Goal: Use online tool/utility: Utilize a website feature to perform a specific function

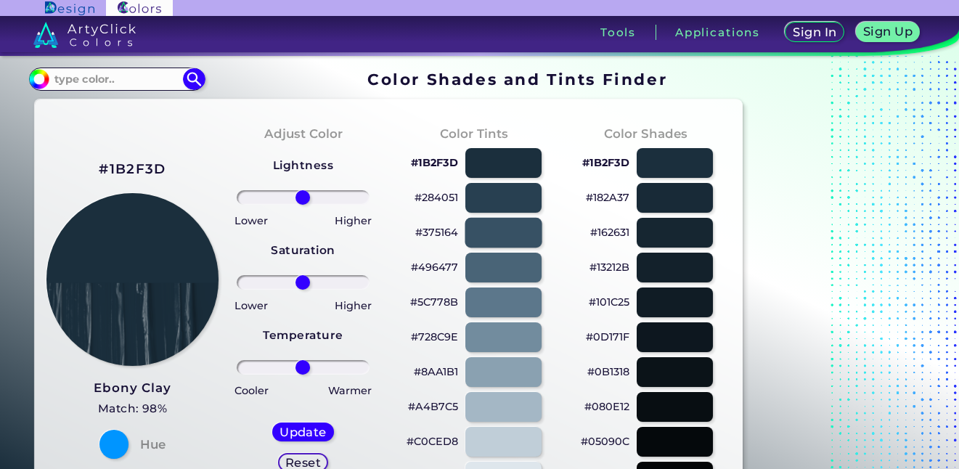
click at [513, 230] on div at bounding box center [503, 233] width 77 height 30
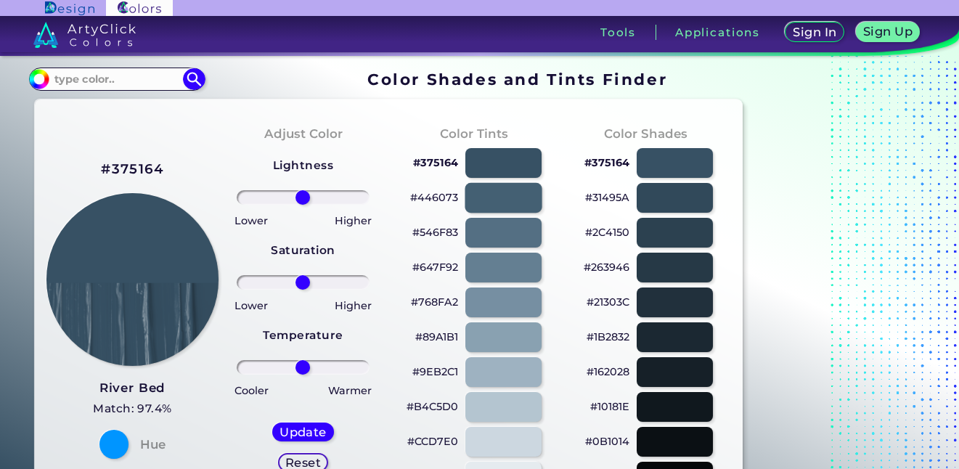
click at [512, 192] on div at bounding box center [503, 198] width 77 height 30
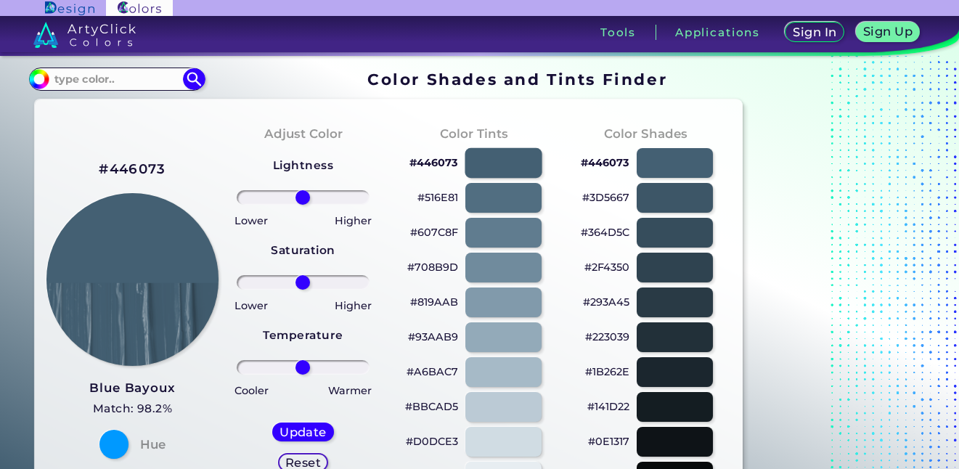
click at [511, 151] on div at bounding box center [503, 163] width 77 height 30
click at [509, 161] on div at bounding box center [503, 163] width 77 height 30
click at [677, 289] on div at bounding box center [674, 303] width 77 height 30
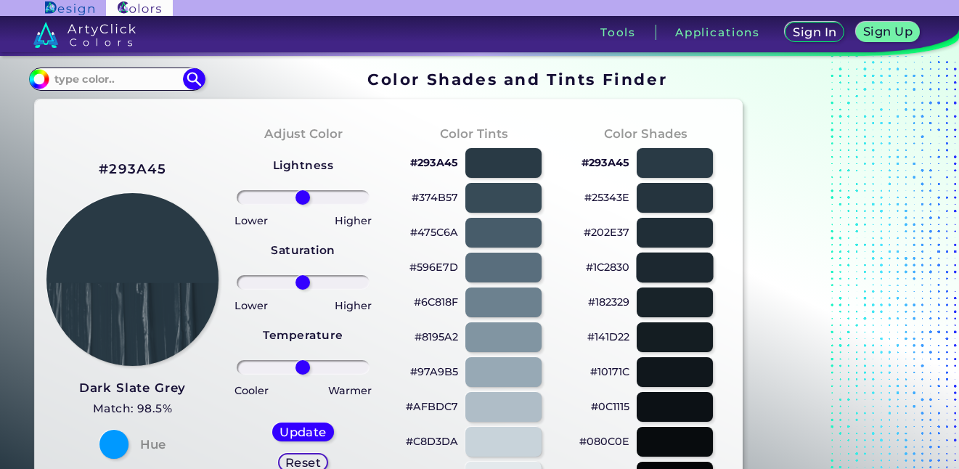
click at [678, 265] on div at bounding box center [674, 268] width 77 height 30
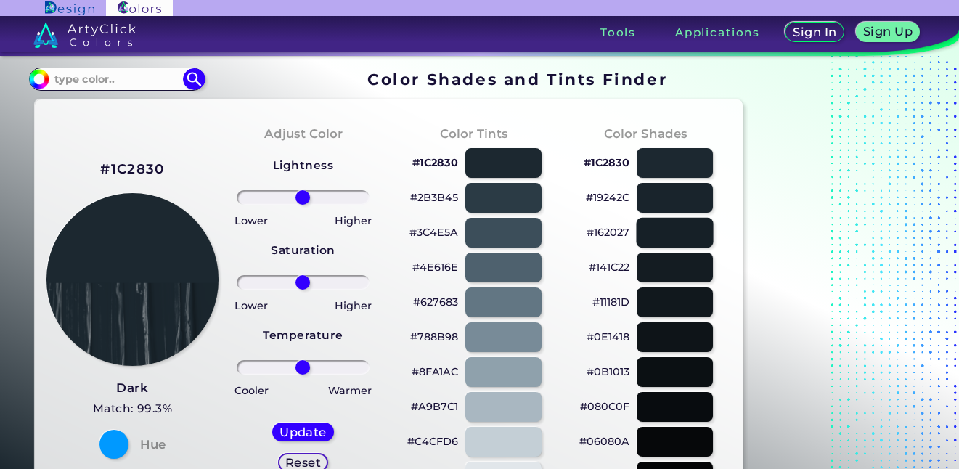
click at [681, 238] on div at bounding box center [674, 233] width 77 height 30
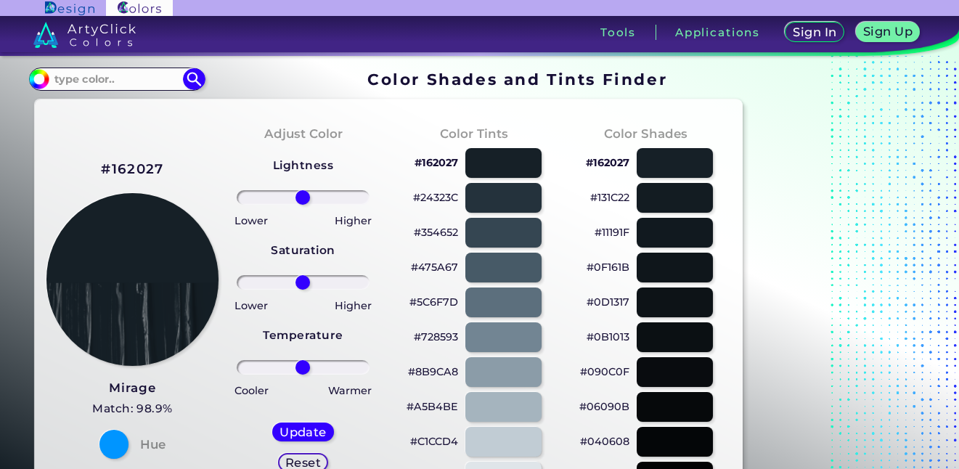
click at [686, 252] on div "#0F161B" at bounding box center [646, 268] width 148 height 35
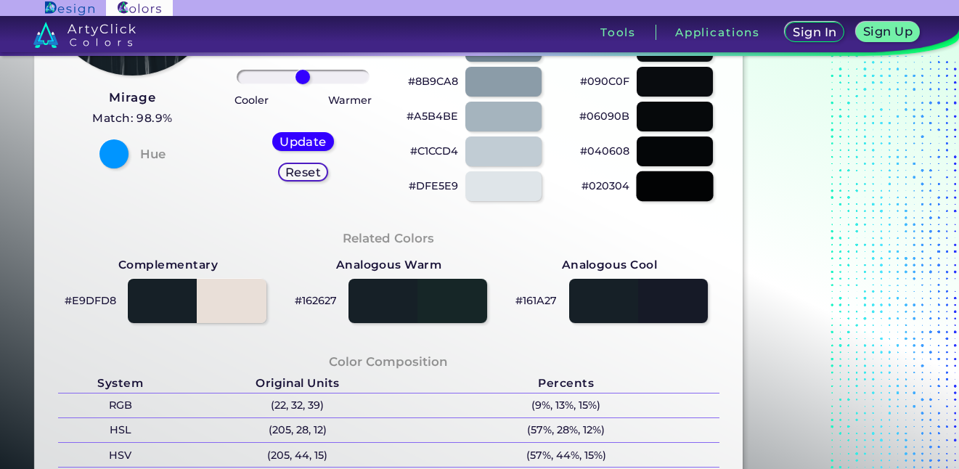
click at [687, 175] on div at bounding box center [674, 186] width 77 height 30
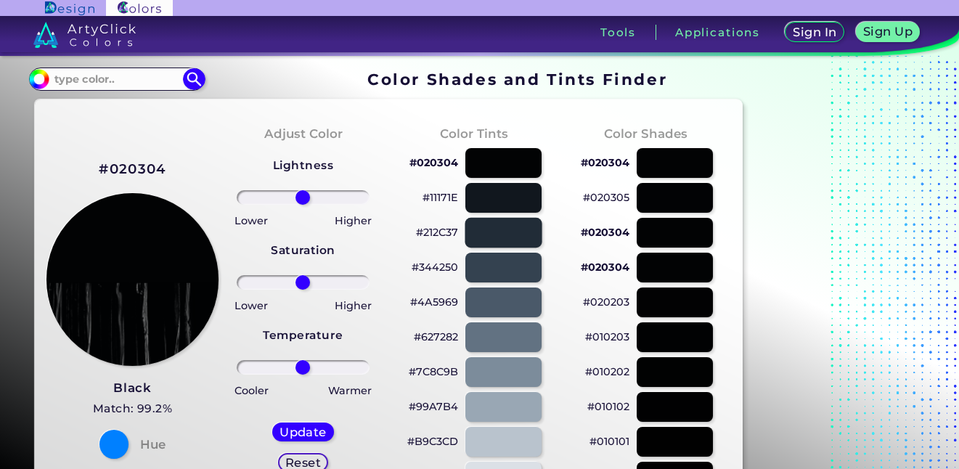
click at [508, 221] on div at bounding box center [503, 233] width 77 height 30
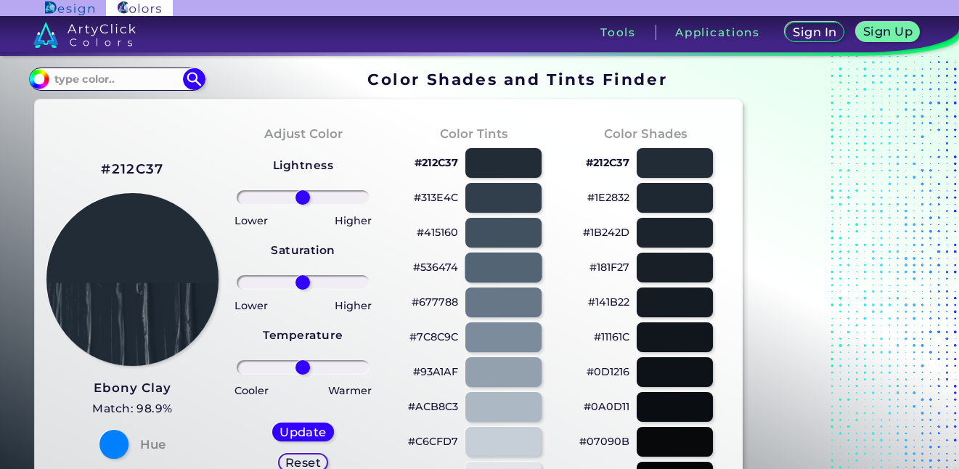
click at [516, 261] on div at bounding box center [503, 268] width 77 height 30
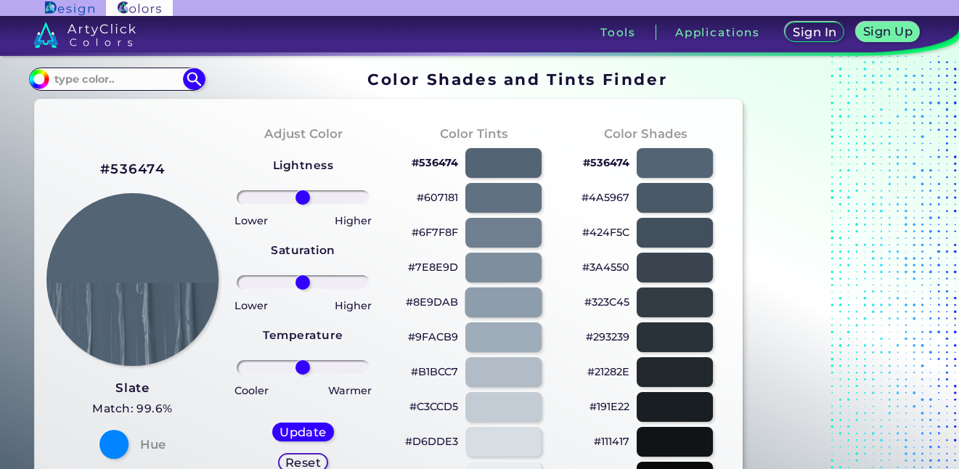
click at [519, 290] on div at bounding box center [503, 303] width 77 height 30
type input "#8e9dab"
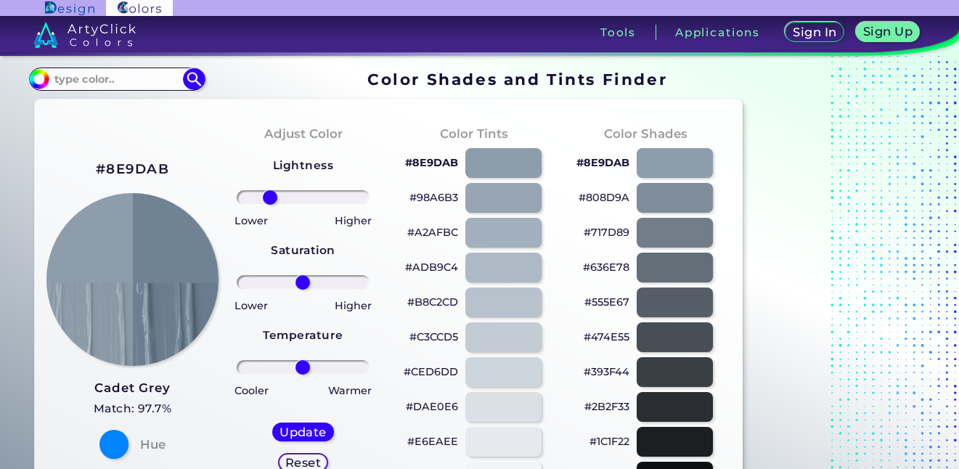
drag, startPoint x: 314, startPoint y: 198, endPoint x: 284, endPoint y: 243, distance: 54.4
type input "-56"
click at [270, 199] on input "range" at bounding box center [304, 197] width 134 height 15
drag, startPoint x: 314, startPoint y: 284, endPoint x: 276, endPoint y: 285, distance: 37.8
type input "-46"
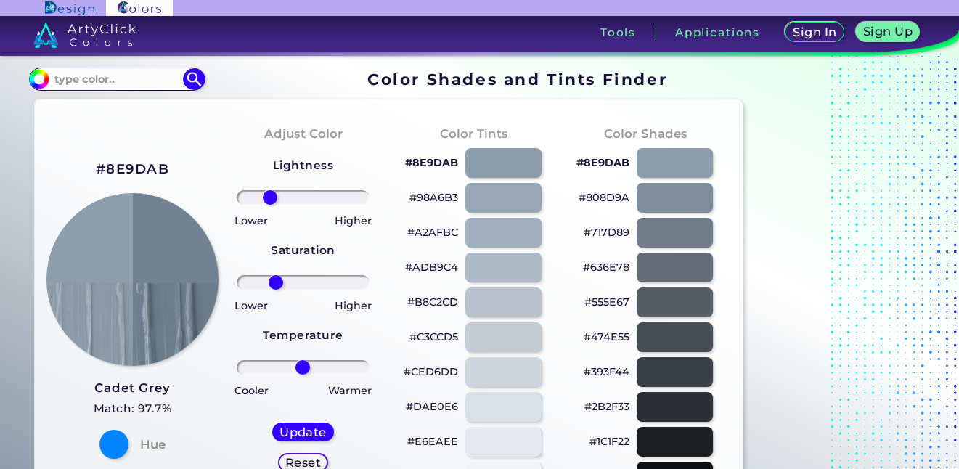
click at [276, 285] on input "range" at bounding box center [304, 282] width 134 height 15
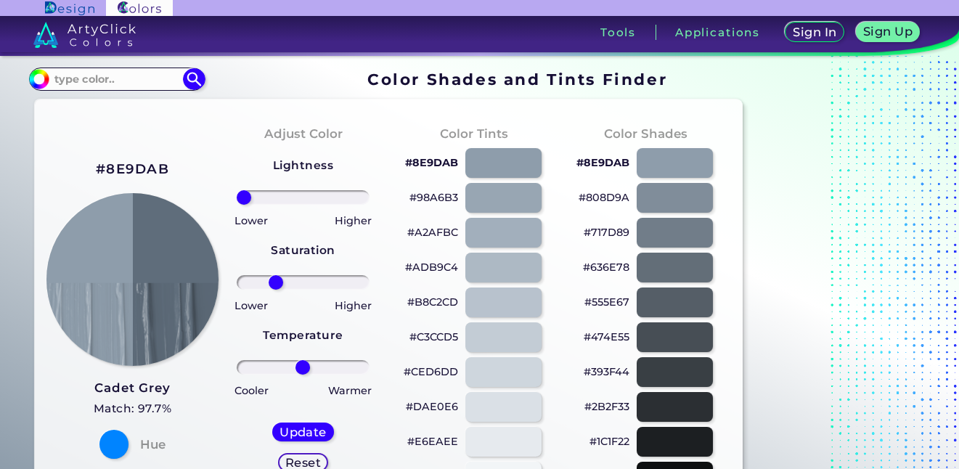
drag, startPoint x: 271, startPoint y: 200, endPoint x: 222, endPoint y: 201, distance: 49.4
type input "-100"
click at [237, 197] on input "range" at bounding box center [304, 197] width 134 height 15
drag, startPoint x: 318, startPoint y: 381, endPoint x: 306, endPoint y: 364, distance: 21.4
click at [317, 369] on div "Lightness Saturation Temperature Lower Higher Lower Higher Cooler Warmer Update…" at bounding box center [304, 320] width 148 height 349
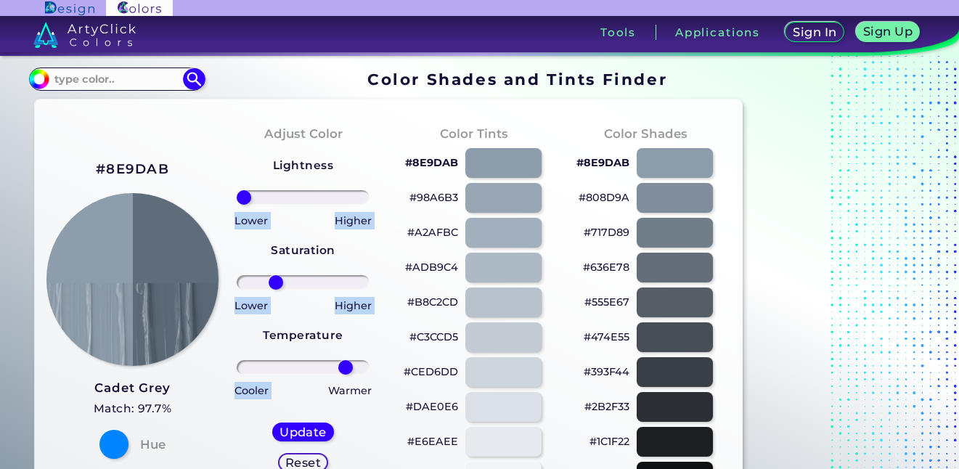
click at [346, 368] on input "range" at bounding box center [304, 367] width 134 height 15
click at [405, 344] on div "#C3CCD5" at bounding box center [474, 337] width 148 height 35
drag, startPoint x: 348, startPoint y: 369, endPoint x: 303, endPoint y: 362, distance: 45.5
type input "-1"
click at [303, 362] on input "range" at bounding box center [304, 367] width 134 height 15
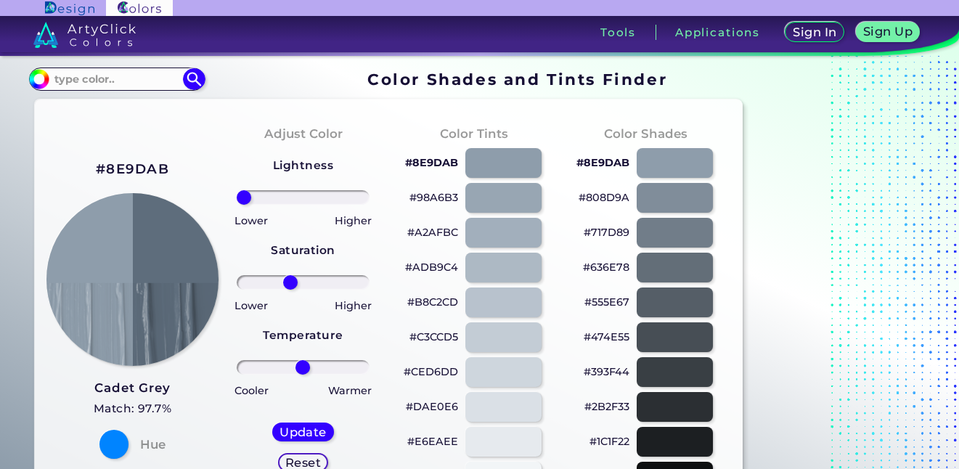
drag, startPoint x: 278, startPoint y: 286, endPoint x: 291, endPoint y: 283, distance: 12.9
type input "-21"
click at [291, 283] on input "range" at bounding box center [304, 282] width 134 height 15
drag, startPoint x: 301, startPoint y: 373, endPoint x: 382, endPoint y: 370, distance: 81.4
type input "100"
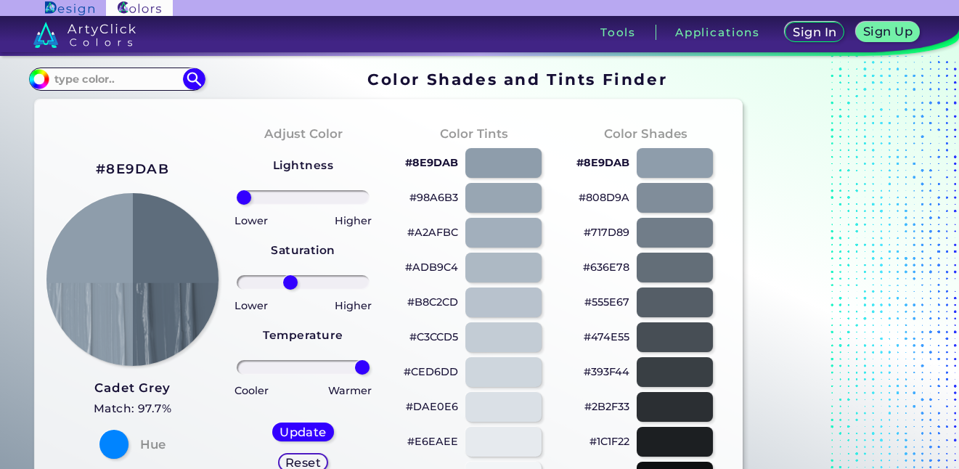
click at [370, 370] on input "range" at bounding box center [304, 367] width 134 height 15
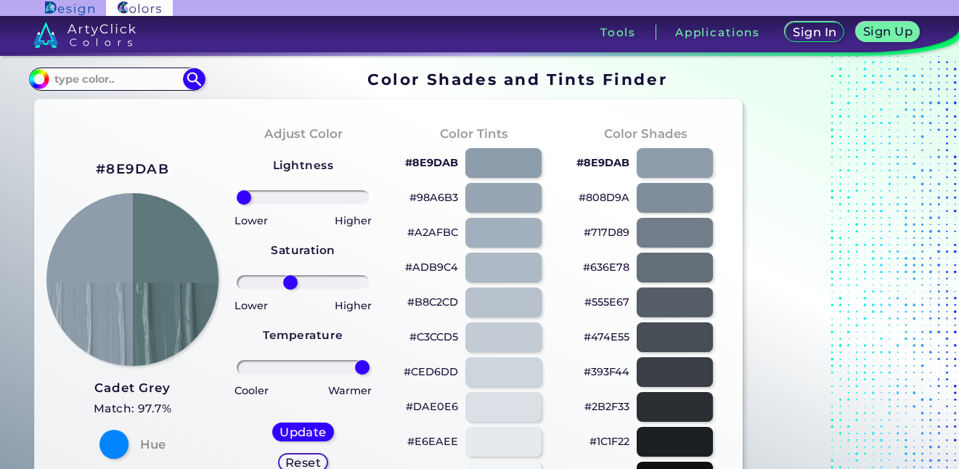
drag, startPoint x: 327, startPoint y: 286, endPoint x: 317, endPoint y: 280, distance: 11.5
click at [336, 280] on div at bounding box center [304, 282] width 148 height 17
drag, startPoint x: 293, startPoint y: 280, endPoint x: 148, endPoint y: 293, distance: 145.1
type input "-100"
click at [237, 290] on input "range" at bounding box center [304, 282] width 134 height 15
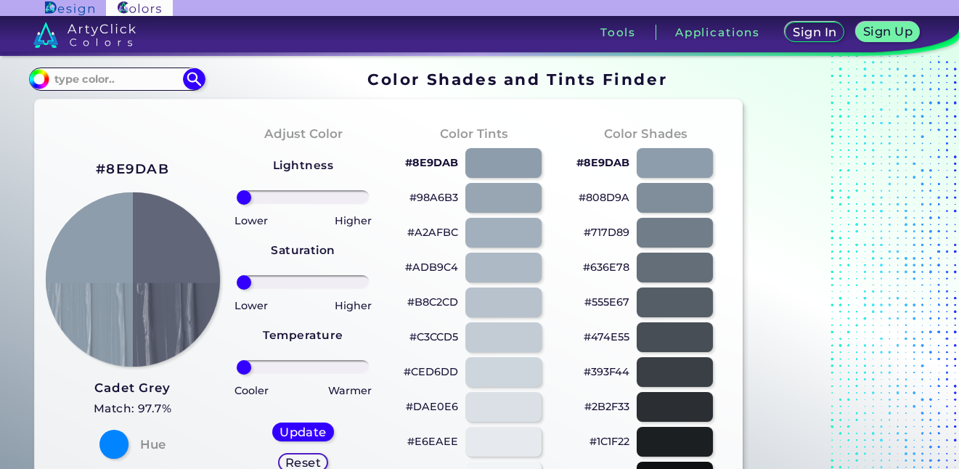
drag, startPoint x: 269, startPoint y: 374, endPoint x: 179, endPoint y: 350, distance: 93.2
type input "-100"
click at [237, 360] on input "range" at bounding box center [304, 367] width 134 height 15
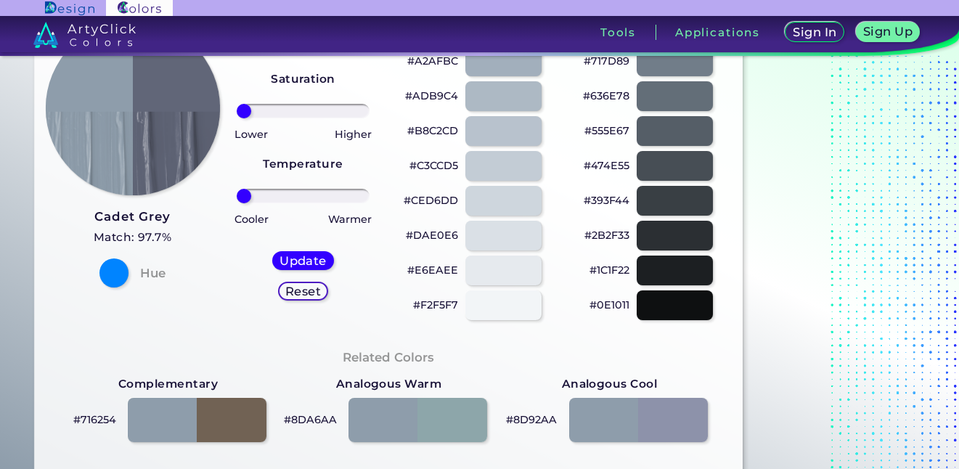
scroll to position [218, 0]
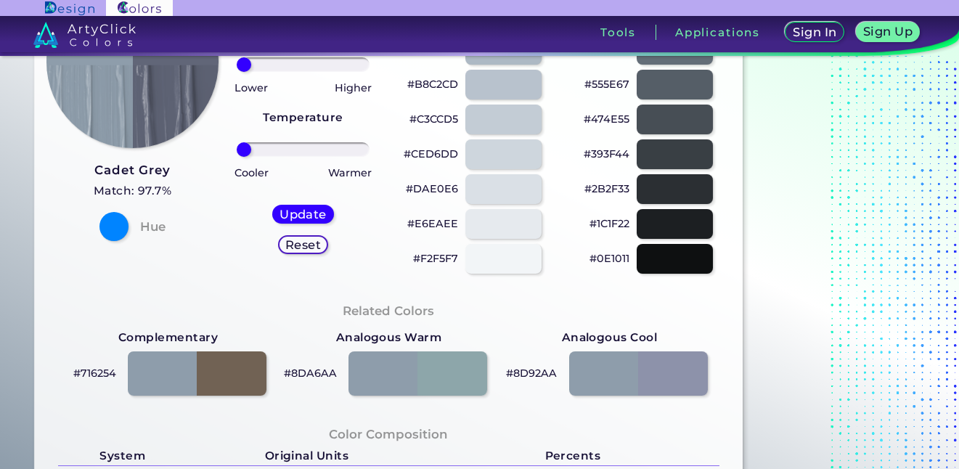
click at [309, 250] on h5 "Reset" at bounding box center [303, 244] width 33 height 11
type input "0"
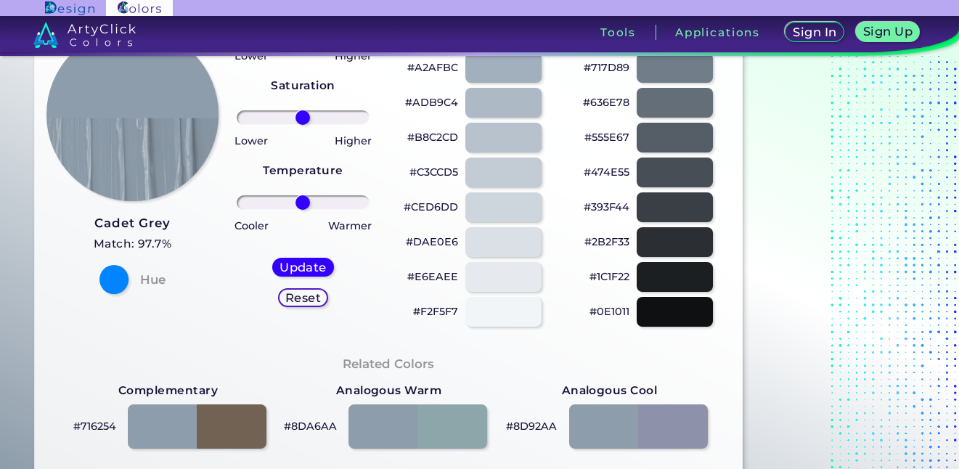
scroll to position [0, 0]
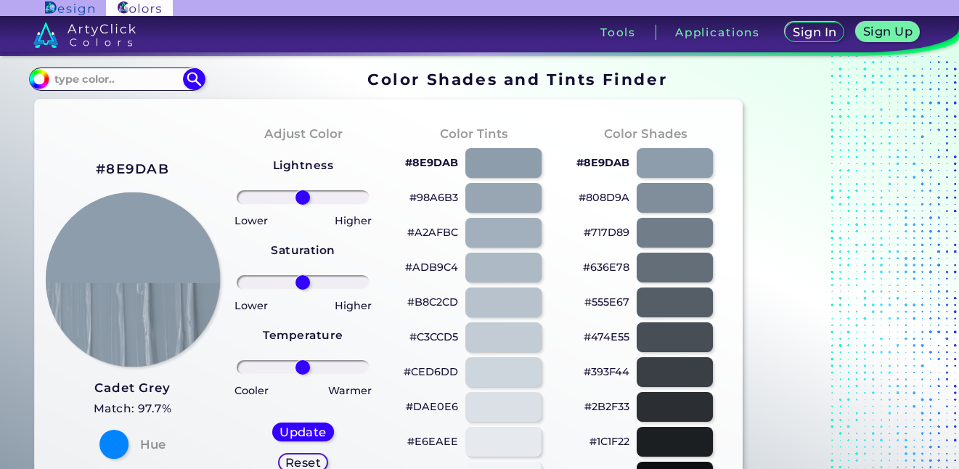
click at [116, 219] on img at bounding box center [132, 279] width 174 height 174
click at [485, 182] on div "#98A6B3" at bounding box center [474, 198] width 148 height 35
click at [489, 173] on div at bounding box center [503, 163] width 77 height 30
click at [675, 362] on div at bounding box center [674, 372] width 77 height 30
type input "#393f44"
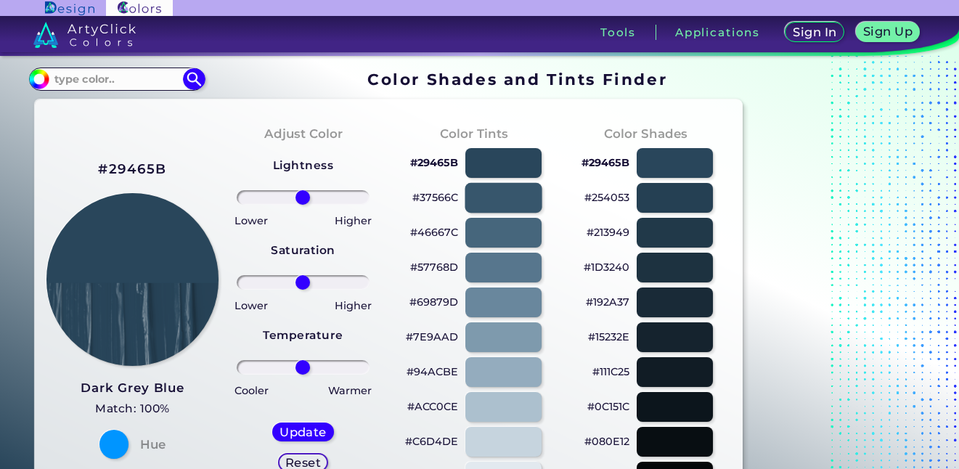
click at [514, 195] on div at bounding box center [503, 198] width 77 height 30
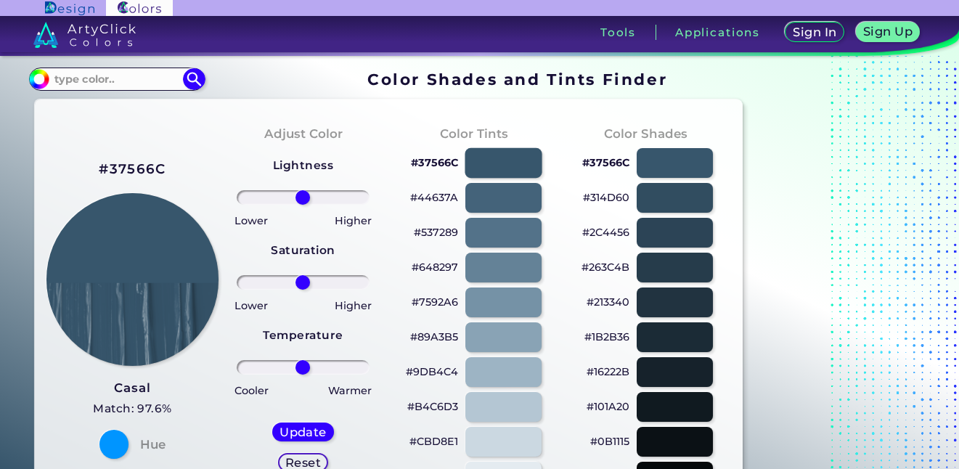
click at [514, 171] on div at bounding box center [503, 163] width 77 height 30
click at [516, 164] on div at bounding box center [503, 163] width 77 height 30
click at [669, 169] on div at bounding box center [674, 163] width 77 height 30
click at [677, 195] on div at bounding box center [674, 198] width 77 height 30
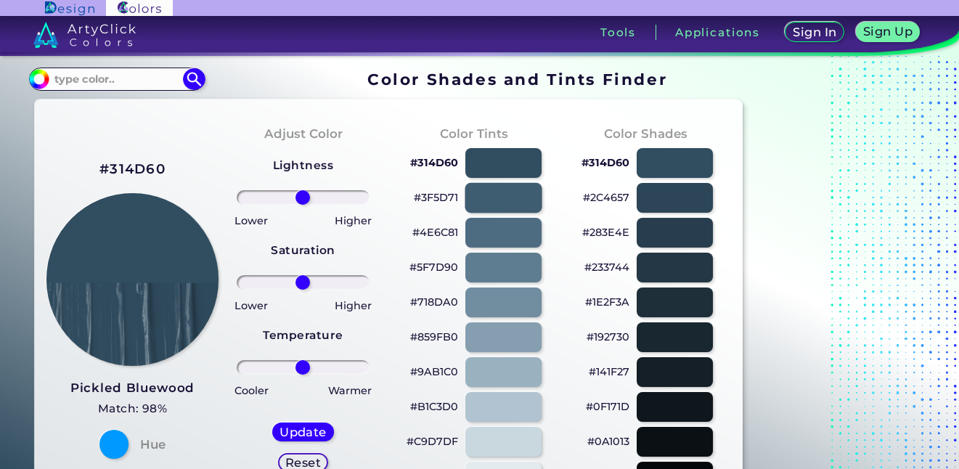
click at [495, 196] on div at bounding box center [503, 198] width 77 height 30
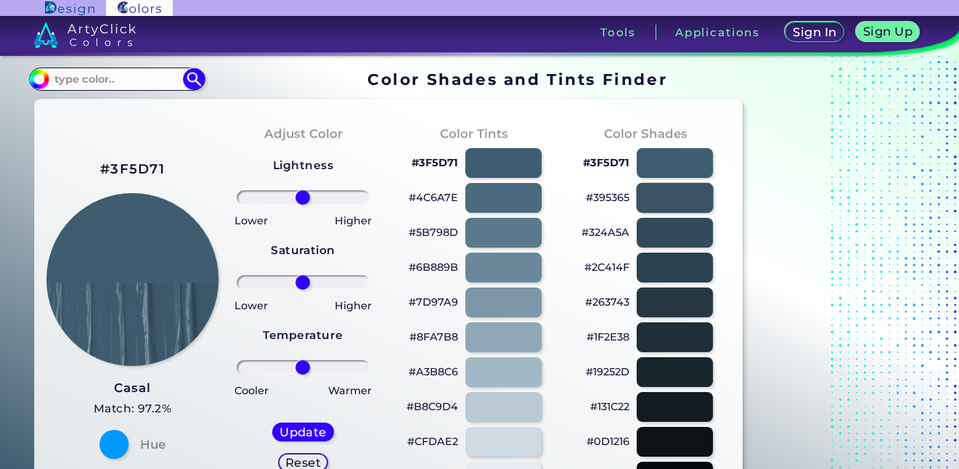
click at [673, 210] on div at bounding box center [674, 198] width 77 height 30
type input "#395365"
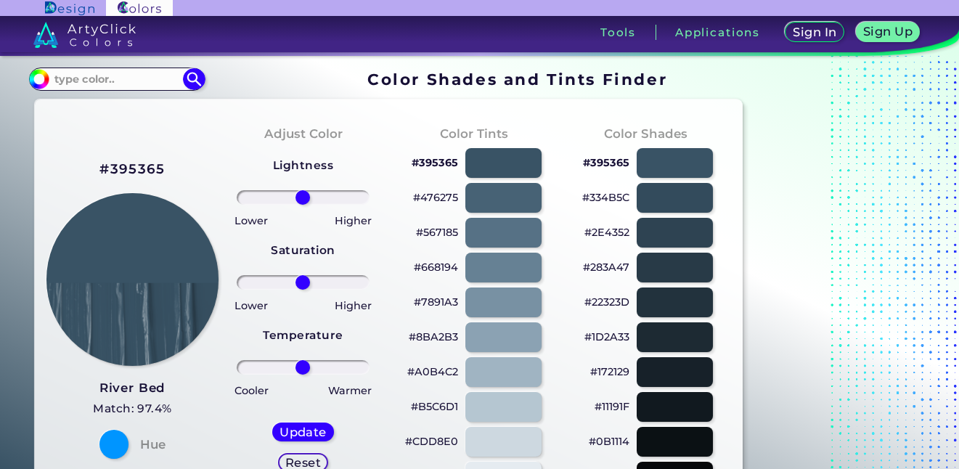
click at [153, 167] on h2 "#395365" at bounding box center [132, 169] width 65 height 19
click at [153, 167] on h2 "#395365 copied" at bounding box center [132, 169] width 65 height 19
copy h2 "395365 copied"
click at [150, 167] on h2 "#395365 copied copied" at bounding box center [132, 169] width 65 height 19
click at [128, 169] on h2 "#395365" at bounding box center [132, 169] width 65 height 19
